Goal: Information Seeking & Learning: Learn about a topic

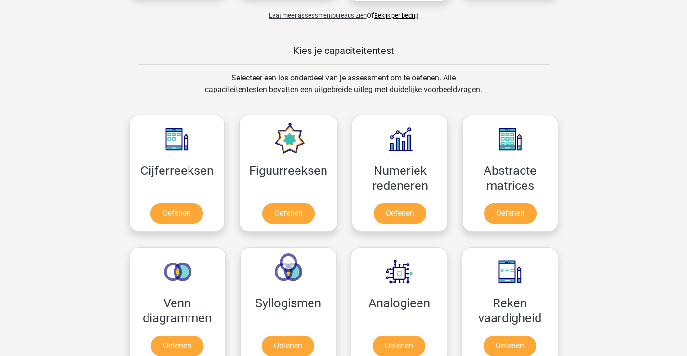
scroll to position [386, 0]
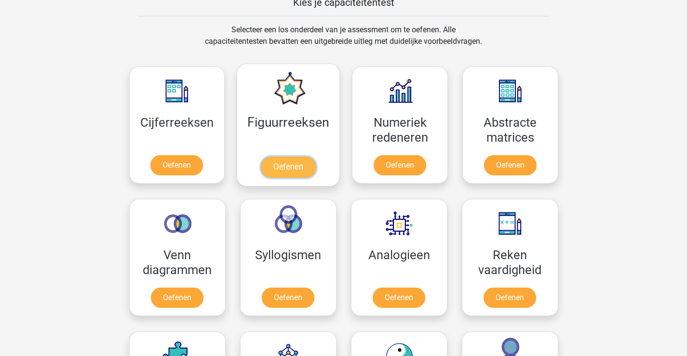
click at [295, 157] on link "Oefenen" at bounding box center [288, 167] width 55 height 21
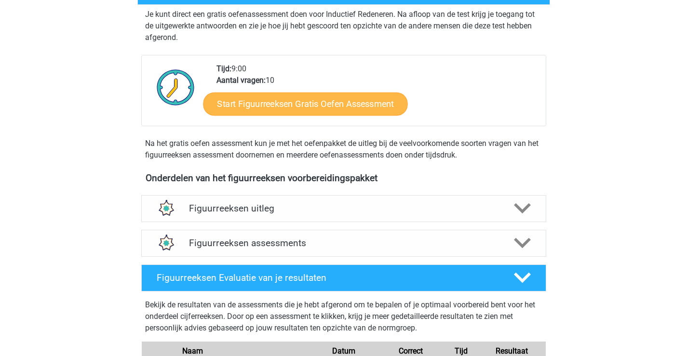
scroll to position [241, 0]
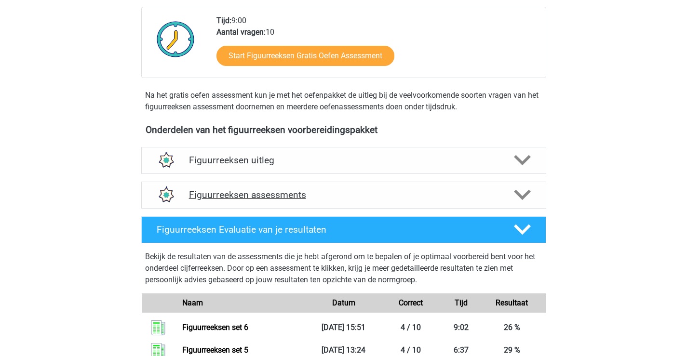
click at [333, 196] on h4 "Figuurreeksen assessments" at bounding box center [344, 194] width 310 height 11
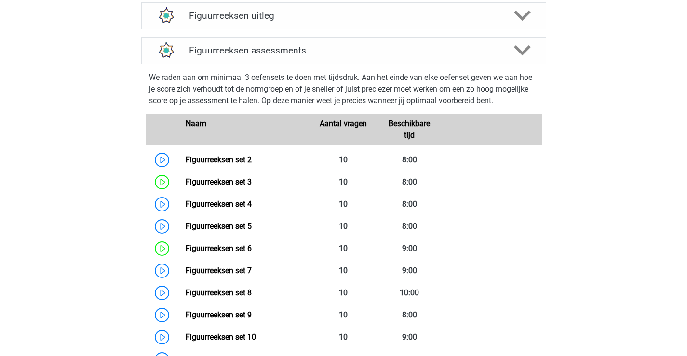
scroll to position [434, 0]
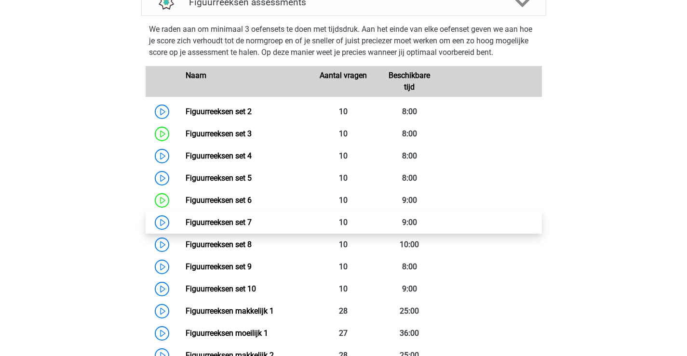
click at [237, 221] on link "Figuurreeksen set 7" at bounding box center [219, 222] width 66 height 9
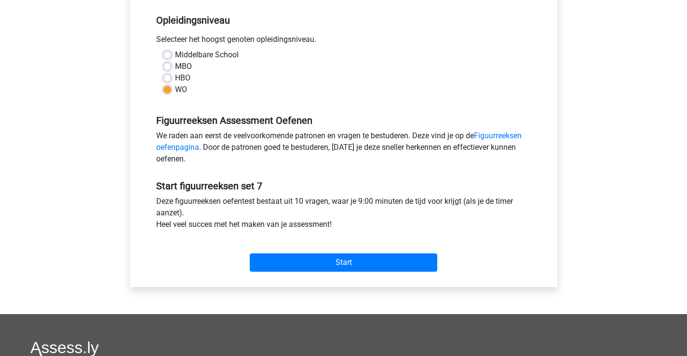
scroll to position [241, 0]
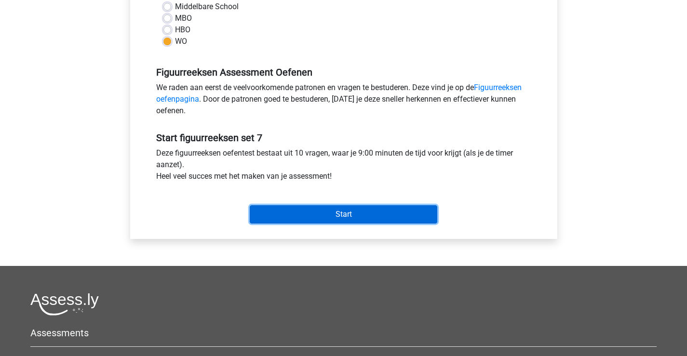
click at [359, 215] on input "Start" at bounding box center [344, 214] width 188 height 18
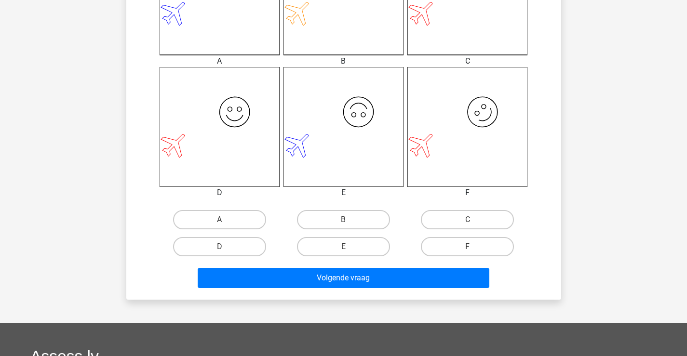
scroll to position [386, 0]
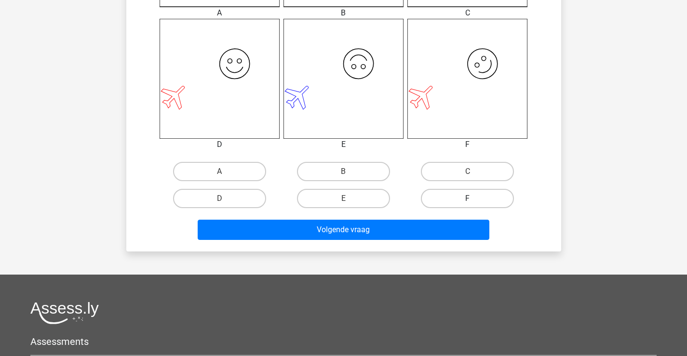
click at [478, 198] on label "F" at bounding box center [467, 198] width 93 height 19
click at [474, 199] on input "F" at bounding box center [471, 202] width 6 height 6
radio input "true"
click at [441, 216] on div "Volgende vraag" at bounding box center [344, 228] width 404 height 32
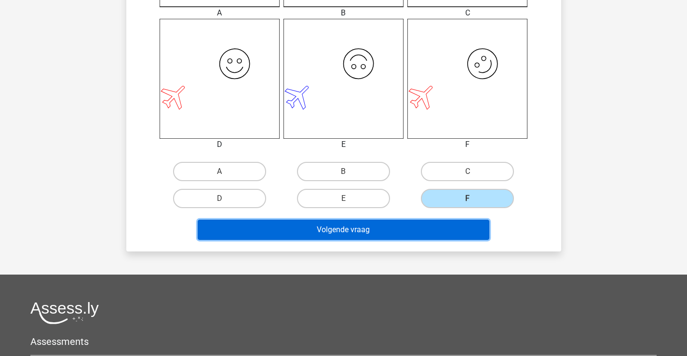
click at [439, 230] on button "Volgende vraag" at bounding box center [344, 230] width 292 height 20
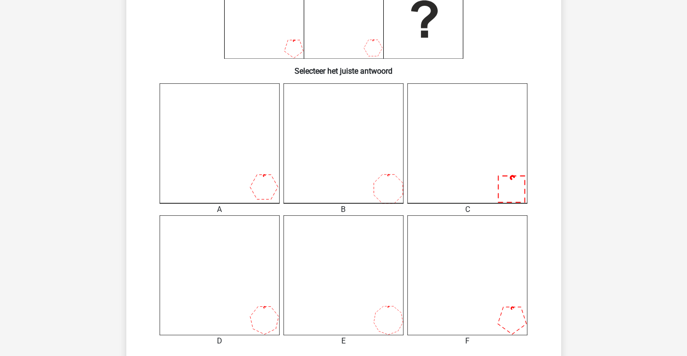
scroll to position [237, 0]
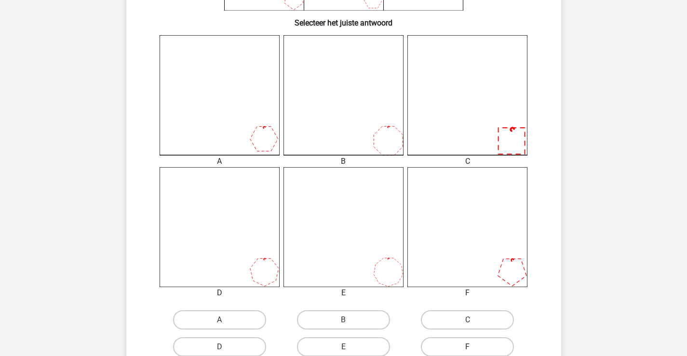
click at [481, 341] on label "F" at bounding box center [467, 346] width 93 height 19
click at [474, 347] on input "F" at bounding box center [471, 350] width 6 height 6
radio input "true"
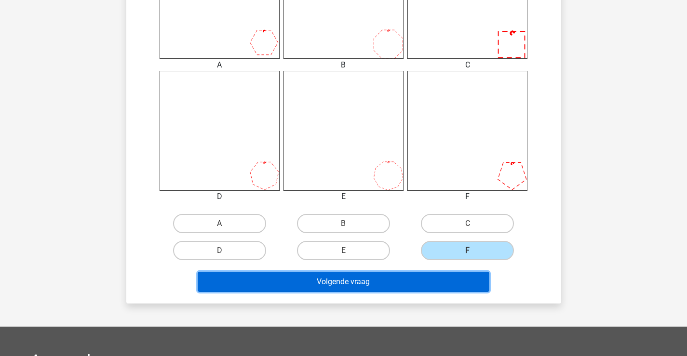
click at [399, 283] on button "Volgende vraag" at bounding box center [344, 282] width 292 height 20
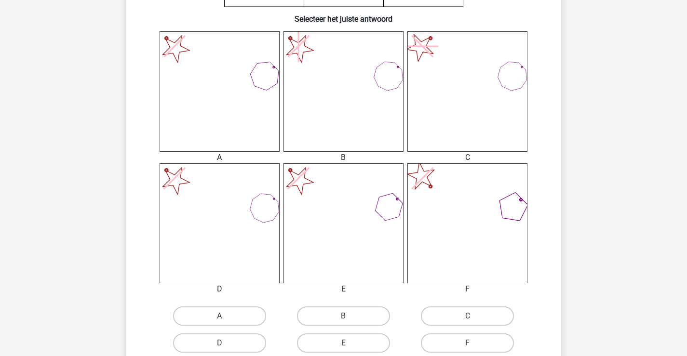
scroll to position [337, 0]
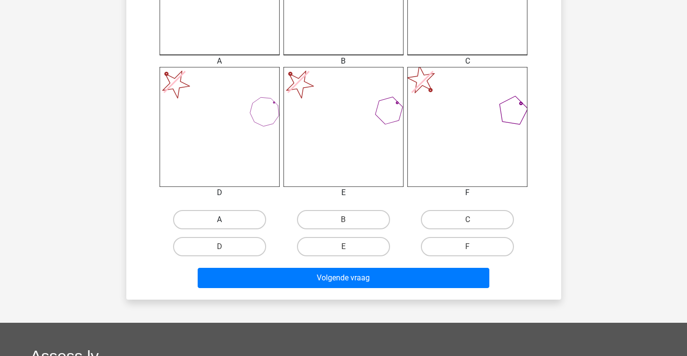
click at [231, 220] on label "A" at bounding box center [219, 219] width 93 height 19
click at [226, 220] on input "A" at bounding box center [222, 223] width 6 height 6
radio input "true"
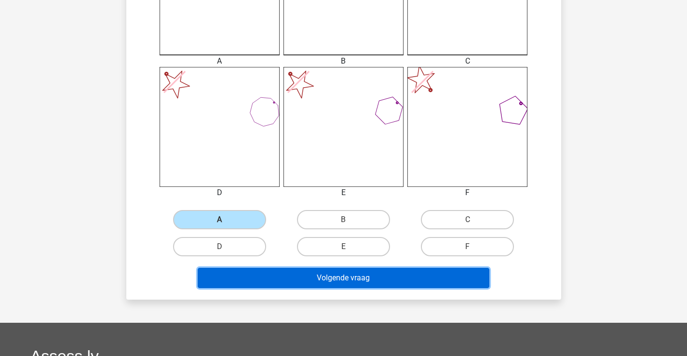
click at [344, 271] on button "Volgende vraag" at bounding box center [344, 278] width 292 height 20
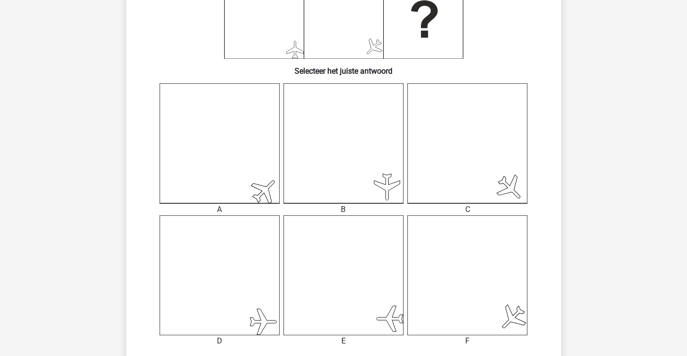
scroll to position [237, 0]
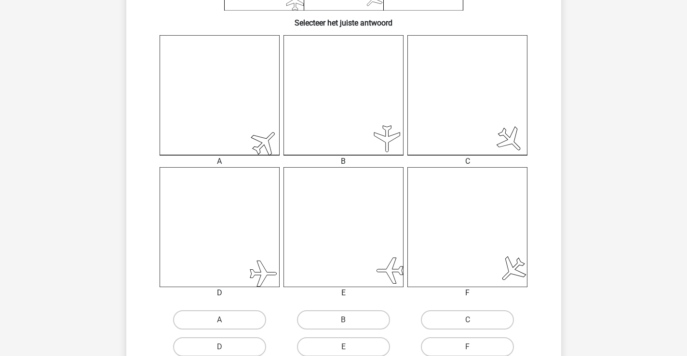
click at [219, 322] on input "A" at bounding box center [222, 323] width 6 height 6
radio input "true"
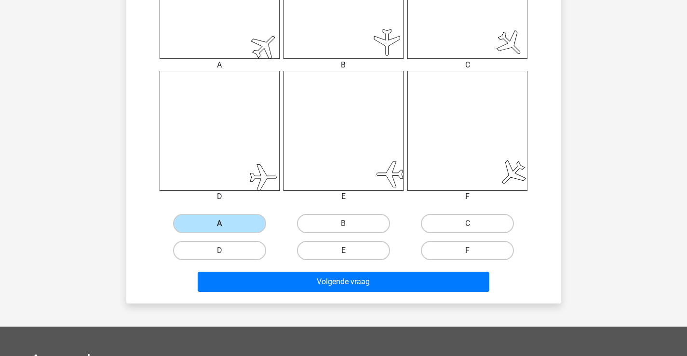
scroll to position [382, 0]
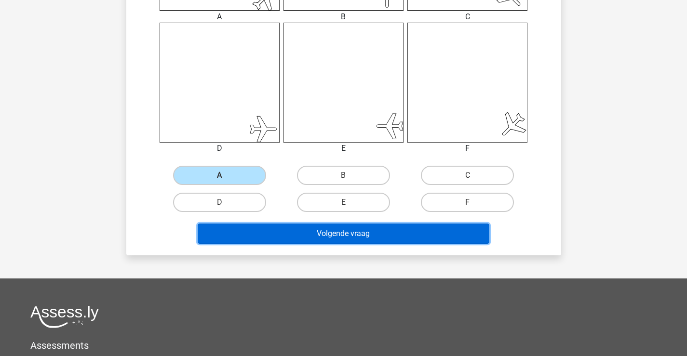
click at [388, 234] on button "Volgende vraag" at bounding box center [344, 234] width 292 height 20
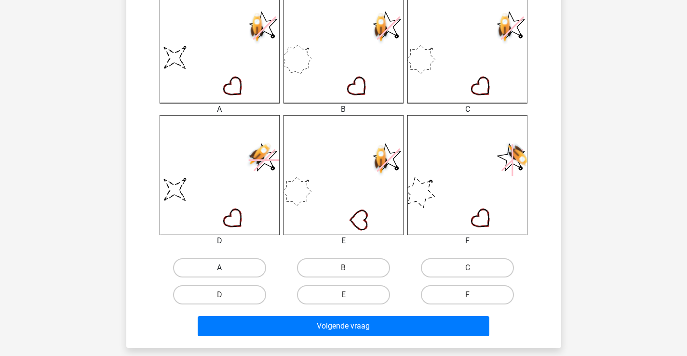
scroll to position [337, 0]
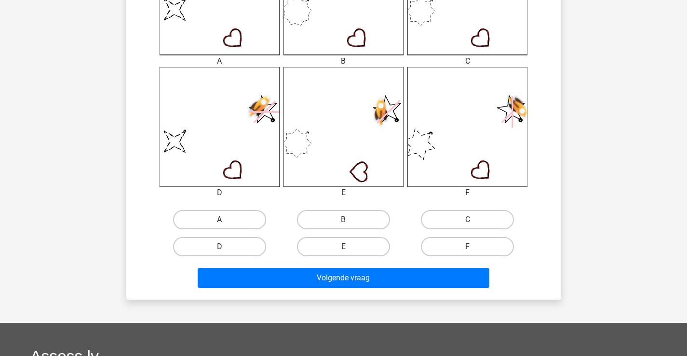
click at [242, 216] on label "A" at bounding box center [219, 219] width 93 height 19
click at [226, 220] on input "A" at bounding box center [222, 223] width 6 height 6
radio input "true"
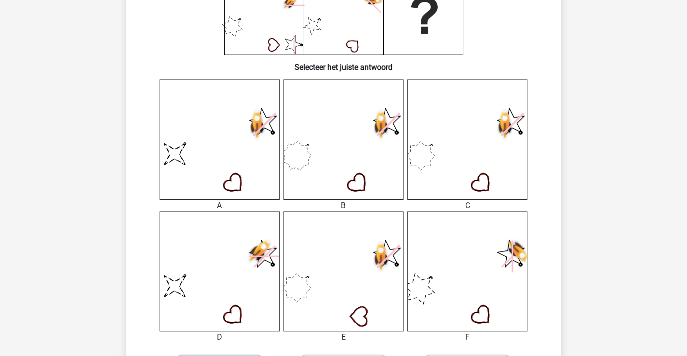
scroll to position [289, 0]
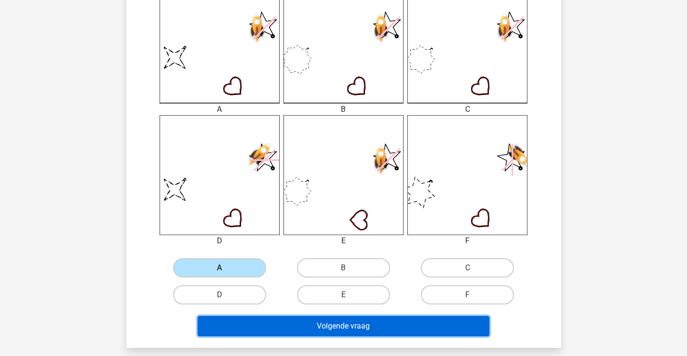
click at [292, 316] on button "Volgende vraag" at bounding box center [344, 326] width 292 height 20
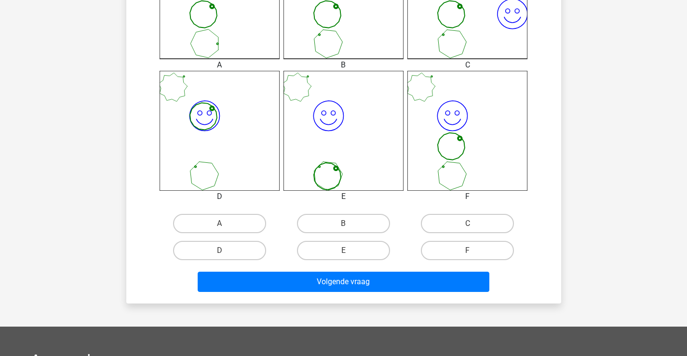
scroll to position [382, 0]
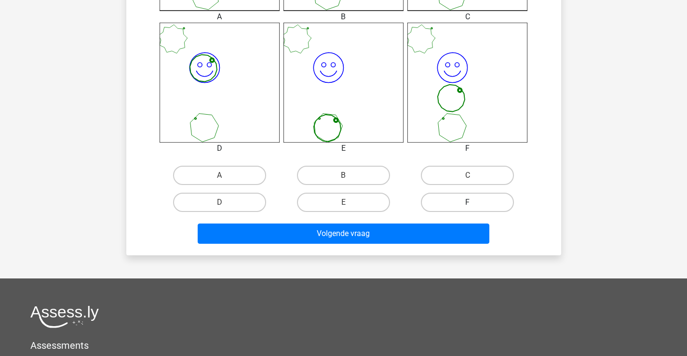
click at [475, 206] on label "F" at bounding box center [467, 202] width 93 height 19
click at [474, 206] on input "F" at bounding box center [471, 205] width 6 height 6
radio input "true"
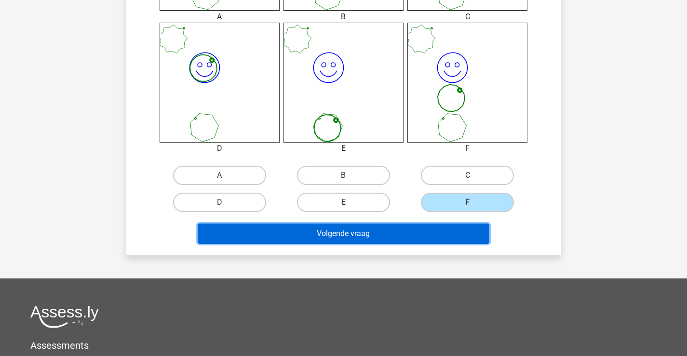
click at [408, 232] on button "Volgende vraag" at bounding box center [344, 234] width 292 height 20
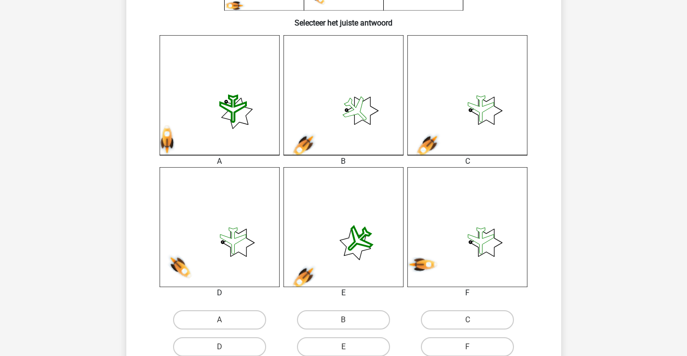
scroll to position [285, 0]
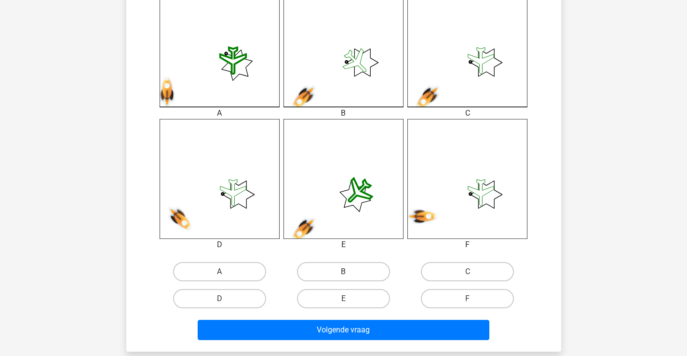
click at [374, 271] on label "B" at bounding box center [343, 271] width 93 height 19
click at [350, 272] on input "B" at bounding box center [346, 275] width 6 height 6
radio input "true"
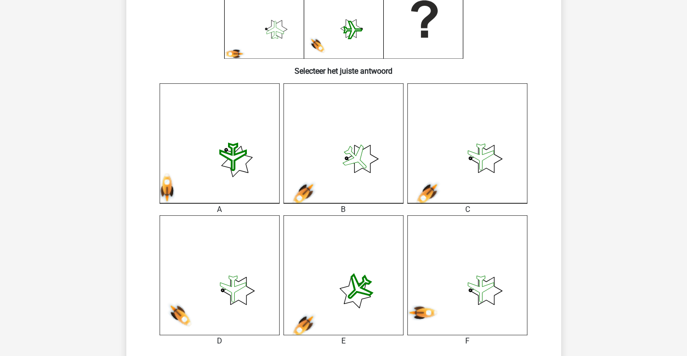
scroll to position [237, 0]
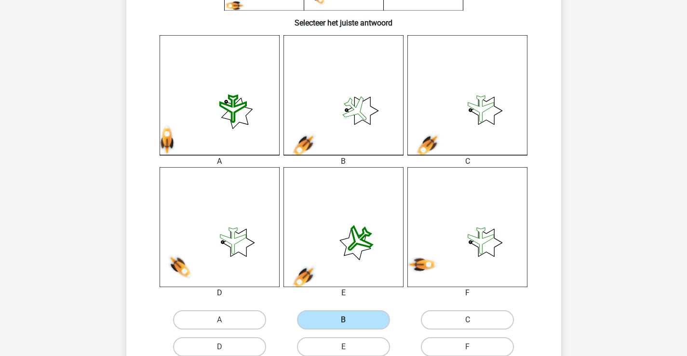
click at [428, 317] on label "C" at bounding box center [467, 319] width 93 height 19
click at [468, 320] on input "C" at bounding box center [471, 323] width 6 height 6
radio input "true"
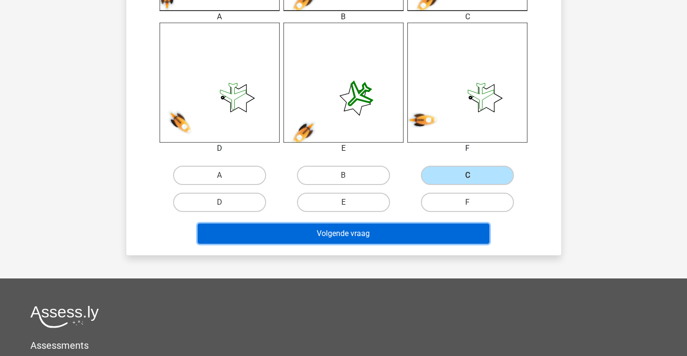
click at [416, 234] on button "Volgende vraag" at bounding box center [344, 234] width 292 height 20
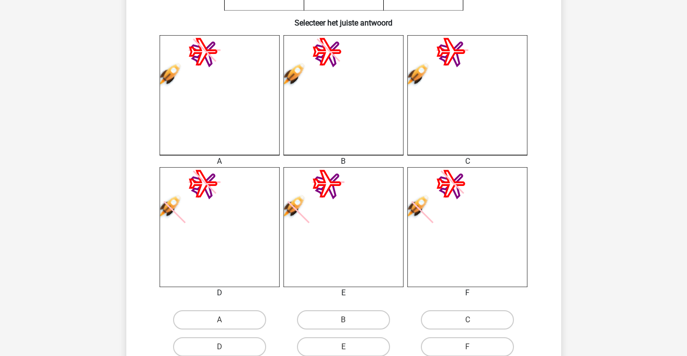
scroll to position [285, 0]
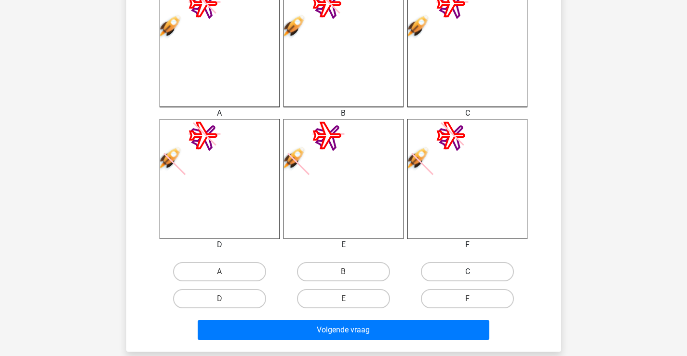
click at [466, 265] on label "C" at bounding box center [467, 271] width 93 height 19
click at [468, 272] on input "C" at bounding box center [471, 275] width 6 height 6
radio input "true"
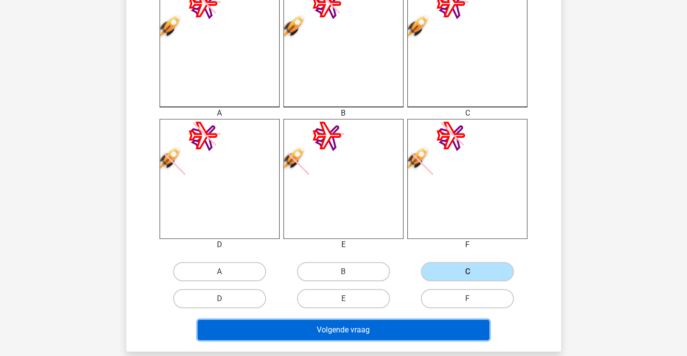
click at [382, 333] on button "Volgende vraag" at bounding box center [344, 330] width 292 height 20
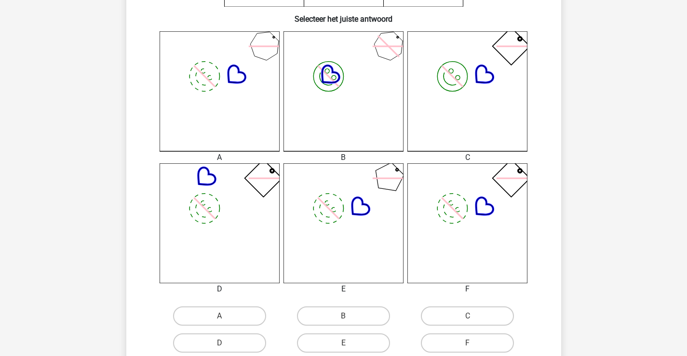
scroll to position [289, 0]
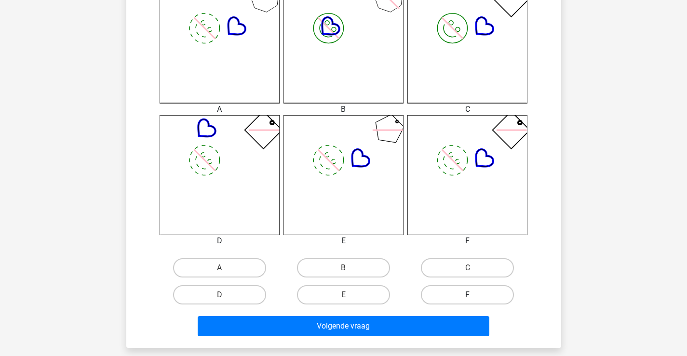
click at [466, 299] on label "F" at bounding box center [467, 294] width 93 height 19
click at [468, 299] on input "F" at bounding box center [471, 298] width 6 height 6
radio input "true"
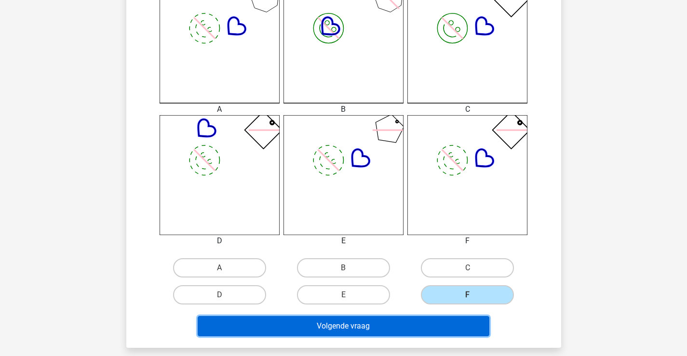
click at [430, 328] on button "Volgende vraag" at bounding box center [344, 326] width 292 height 20
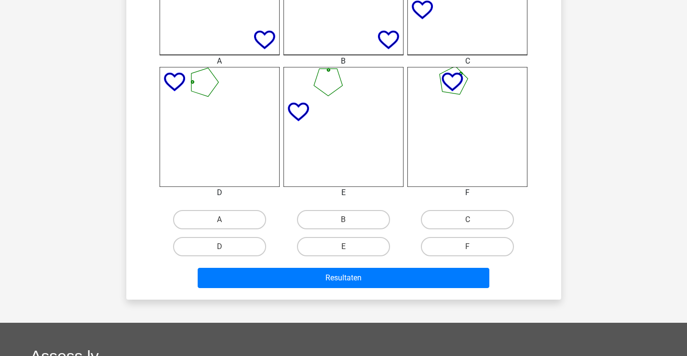
scroll to position [434, 0]
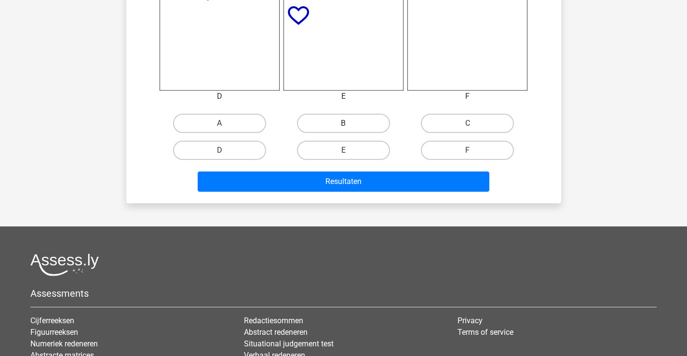
click at [353, 122] on label "B" at bounding box center [343, 123] width 93 height 19
click at [350, 123] on input "B" at bounding box center [346, 126] width 6 height 6
radio input "true"
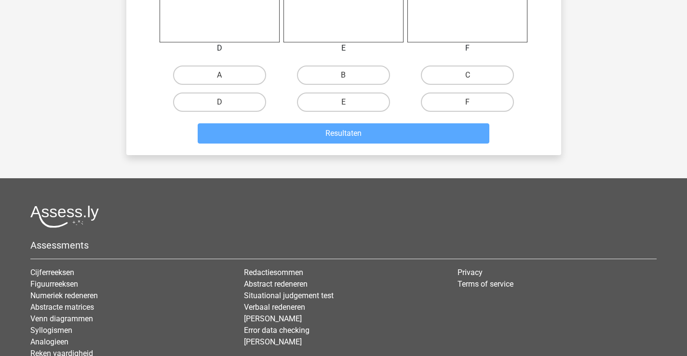
scroll to position [559, 0]
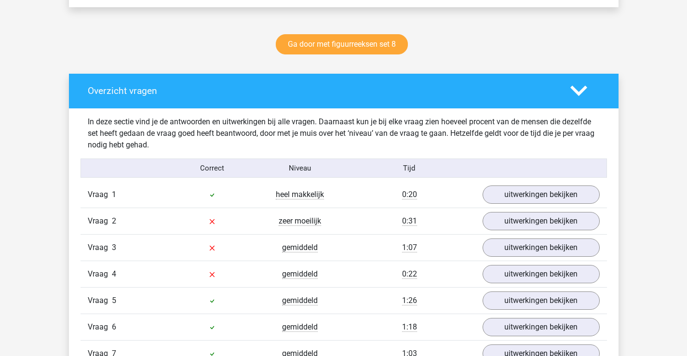
scroll to position [530, 0]
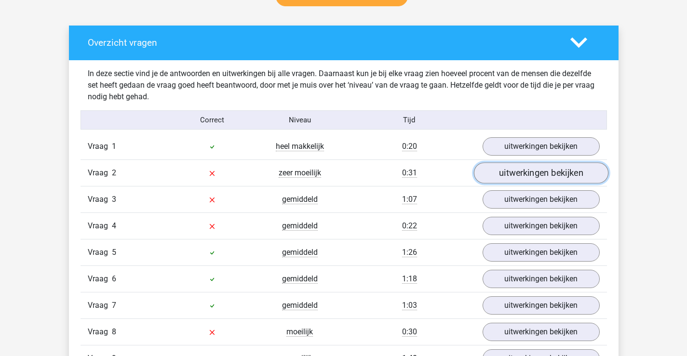
click at [531, 175] on link "uitwerkingen bekijken" at bounding box center [540, 172] width 135 height 21
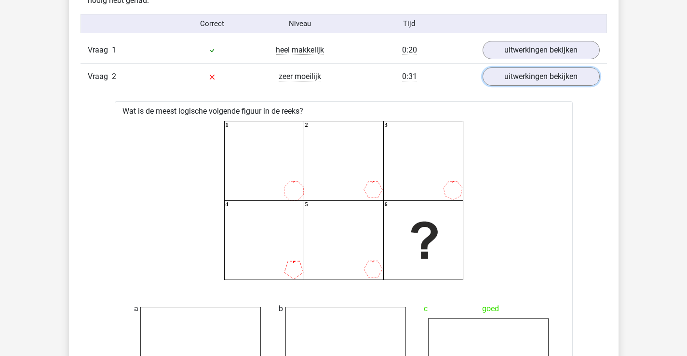
scroll to position [579, 0]
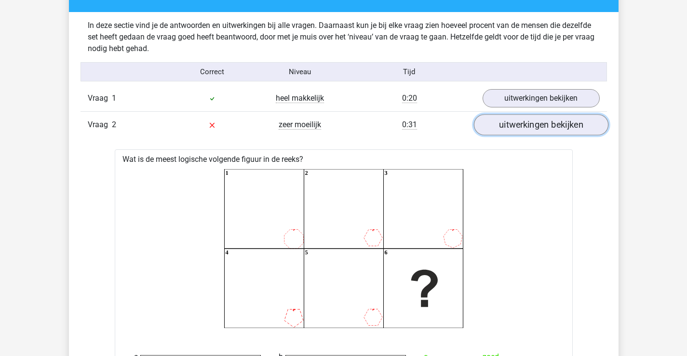
click at [556, 123] on link "uitwerkingen bekijken" at bounding box center [540, 124] width 135 height 21
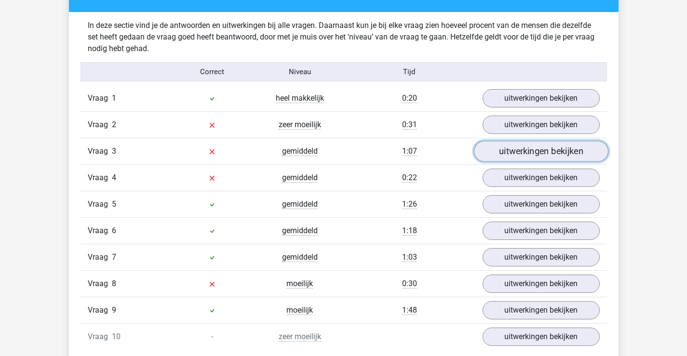
click at [529, 154] on link "uitwerkingen bekijken" at bounding box center [540, 151] width 135 height 21
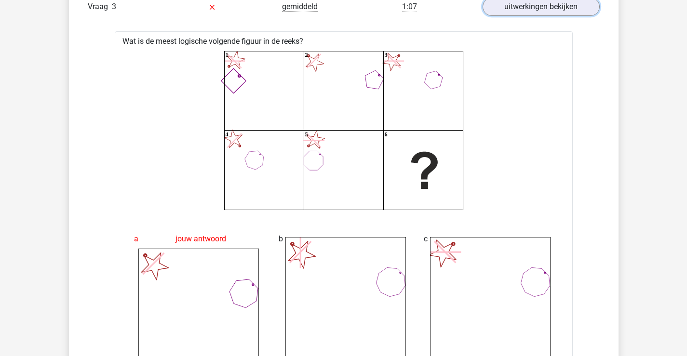
scroll to position [675, 0]
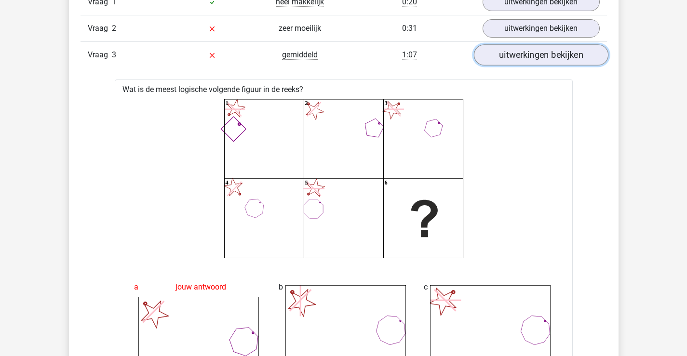
click at [515, 62] on link "uitwerkingen bekijken" at bounding box center [540, 54] width 135 height 21
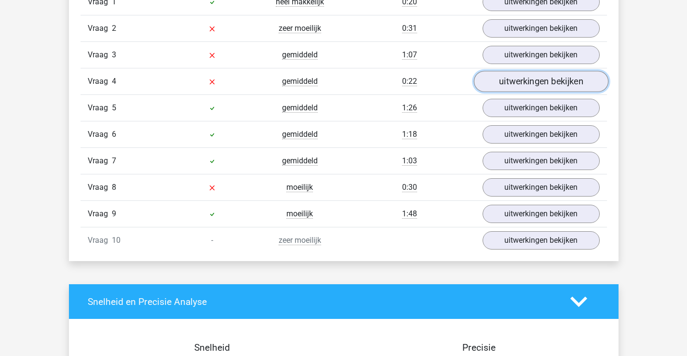
click at [513, 86] on link "uitwerkingen bekijken" at bounding box center [540, 81] width 135 height 21
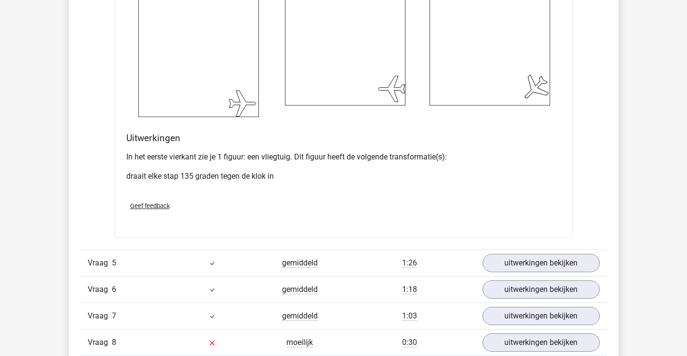
scroll to position [1302, 0]
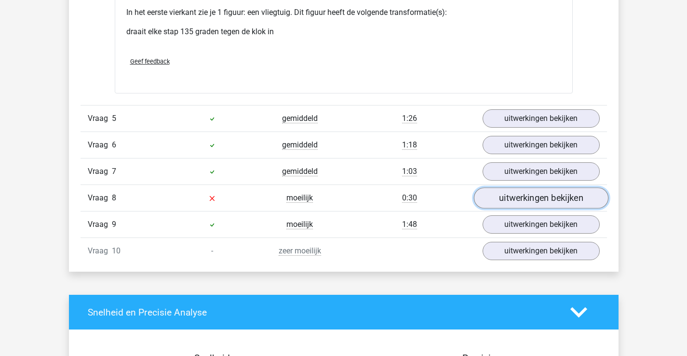
click at [506, 202] on link "uitwerkingen bekijken" at bounding box center [540, 198] width 135 height 21
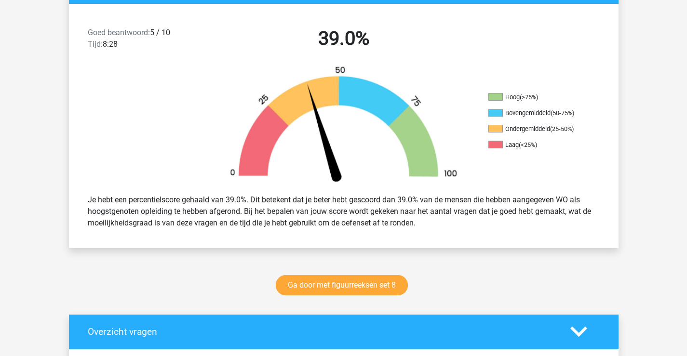
scroll to position [193, 0]
